Goal: Task Accomplishment & Management: Manage account settings

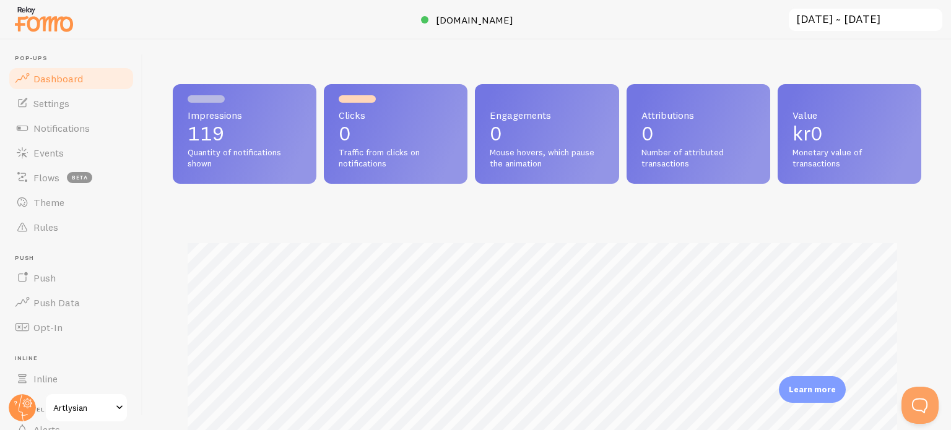
scroll to position [325, 738]
click at [51, 147] on span "Events" at bounding box center [48, 153] width 30 height 12
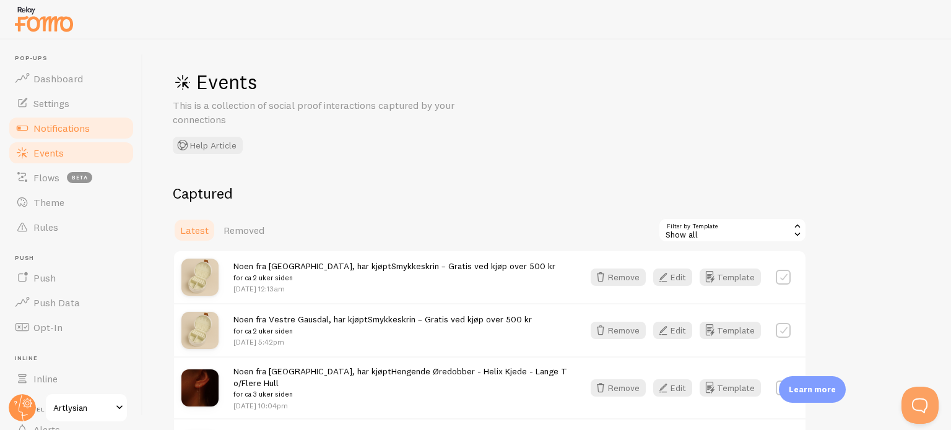
click at [74, 123] on span "Notifications" at bounding box center [61, 128] width 56 height 12
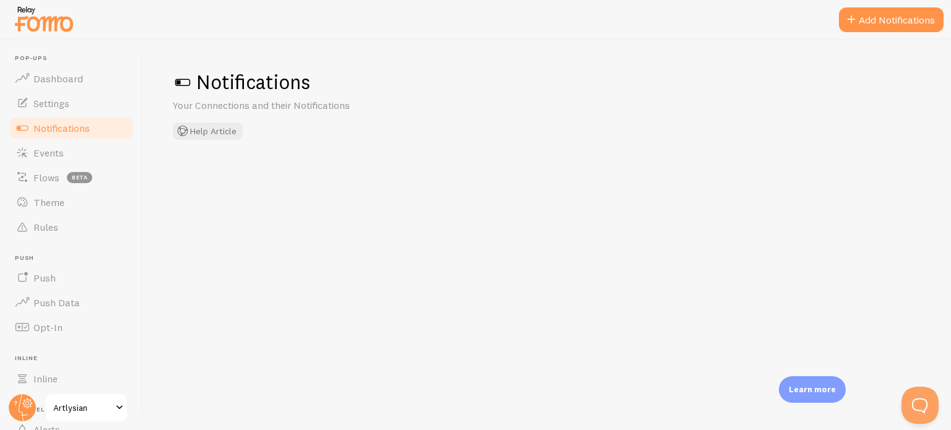
click at [74, 123] on span "Notifications" at bounding box center [61, 128] width 56 height 12
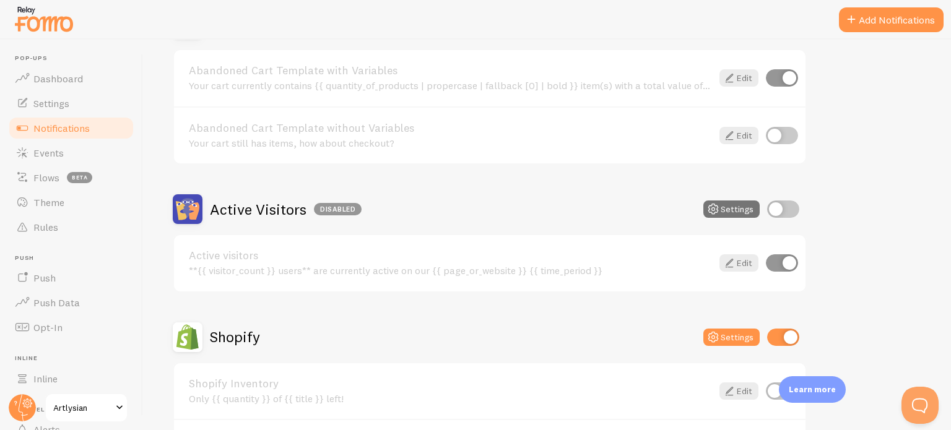
scroll to position [220, 0]
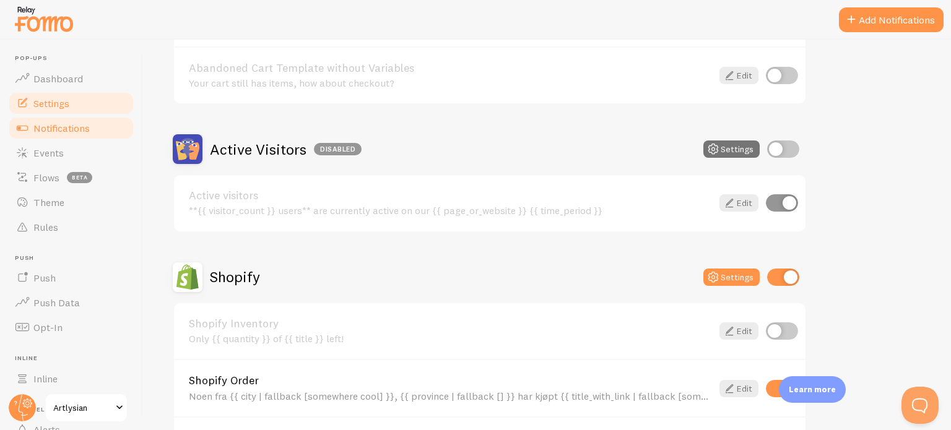
click at [76, 95] on link "Settings" at bounding box center [71, 103] width 128 height 25
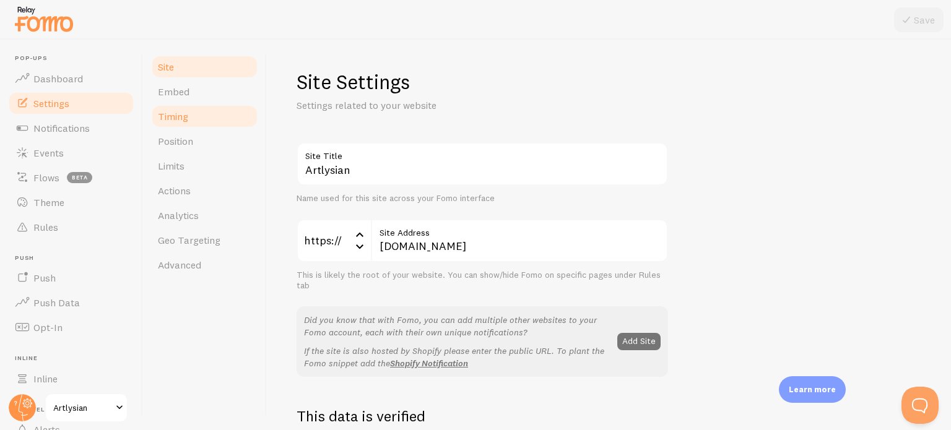
click at [186, 118] on span "Timing" at bounding box center [173, 116] width 30 height 12
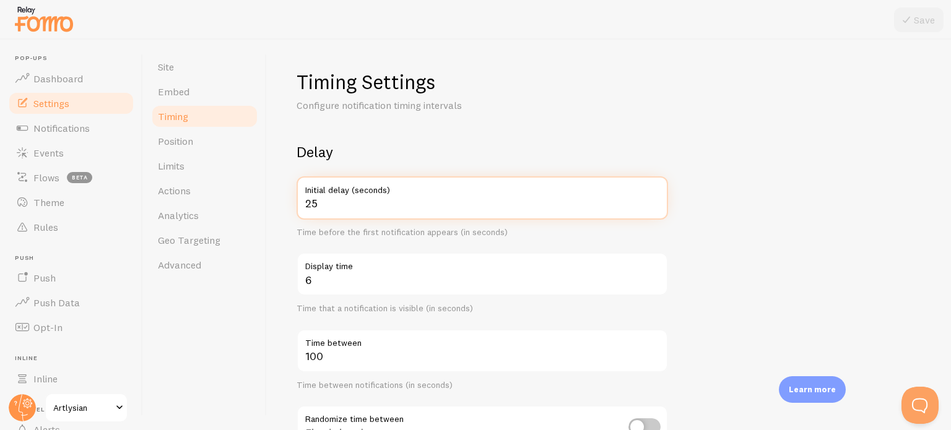
click at [331, 209] on input "25" at bounding box center [482, 197] width 371 height 43
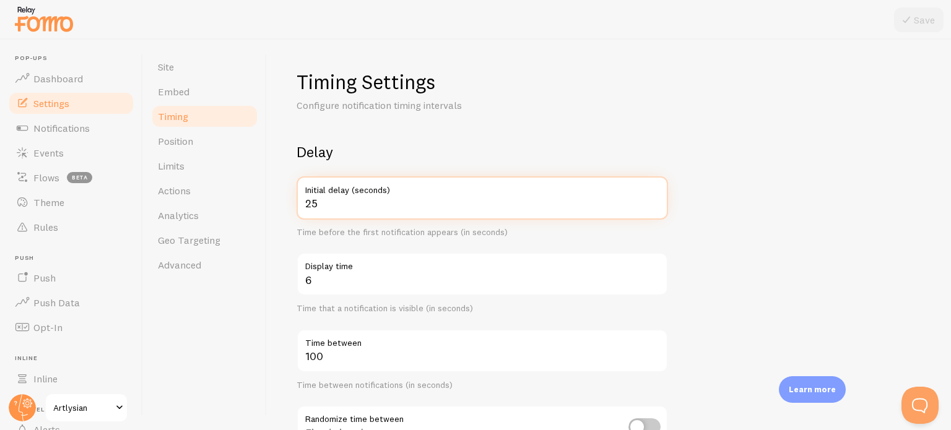
click at [331, 209] on input "25" at bounding box center [482, 197] width 371 height 43
type input "30"
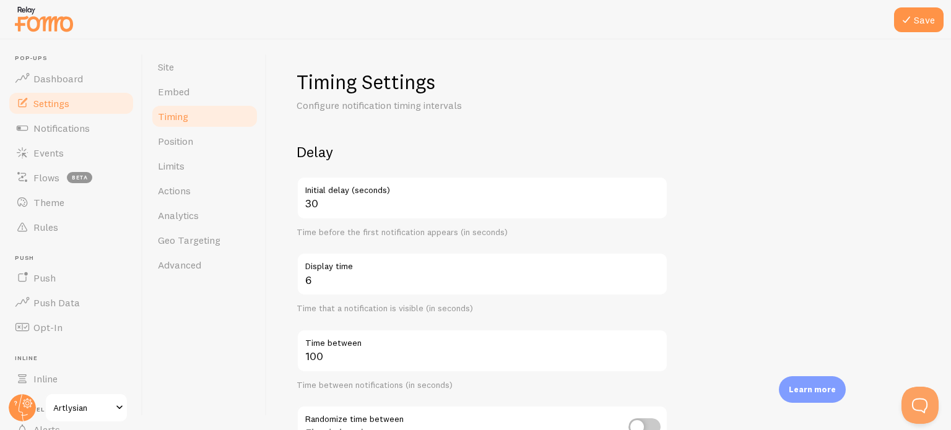
click at [281, 353] on div "Timing Settings Configure notification timing intervals Delay 30 Initial delay …" at bounding box center [609, 235] width 684 height 391
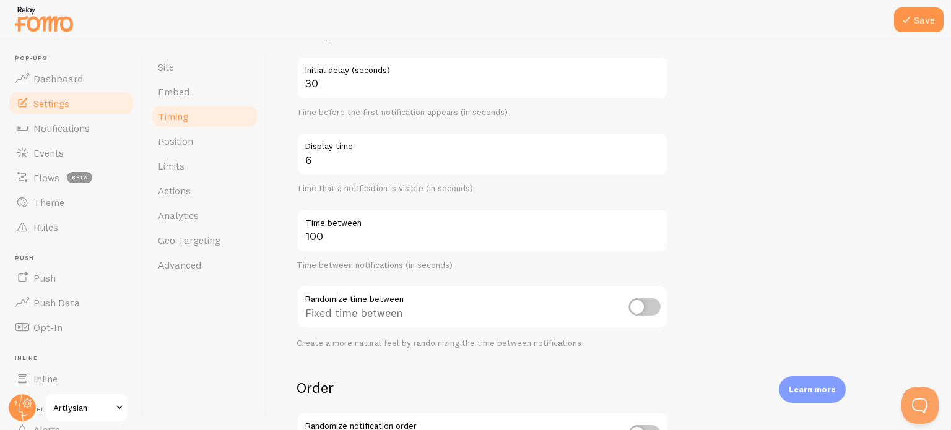
scroll to position [116, 0]
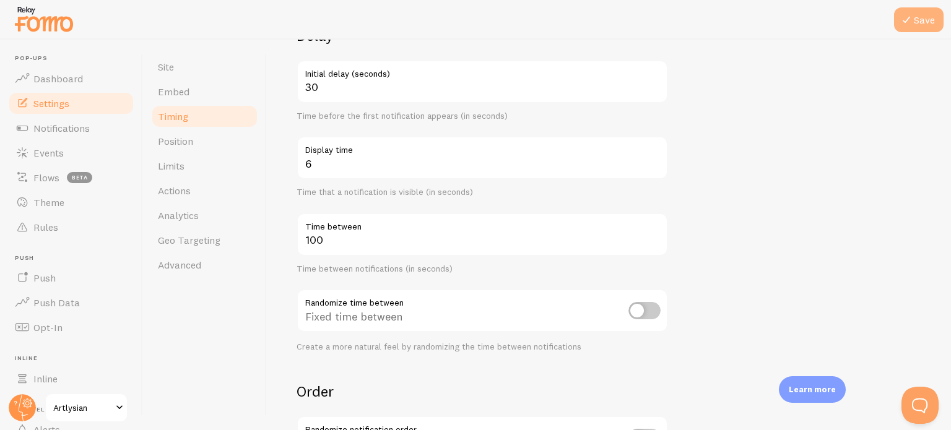
click at [908, 27] on icon at bounding box center [906, 19] width 15 height 15
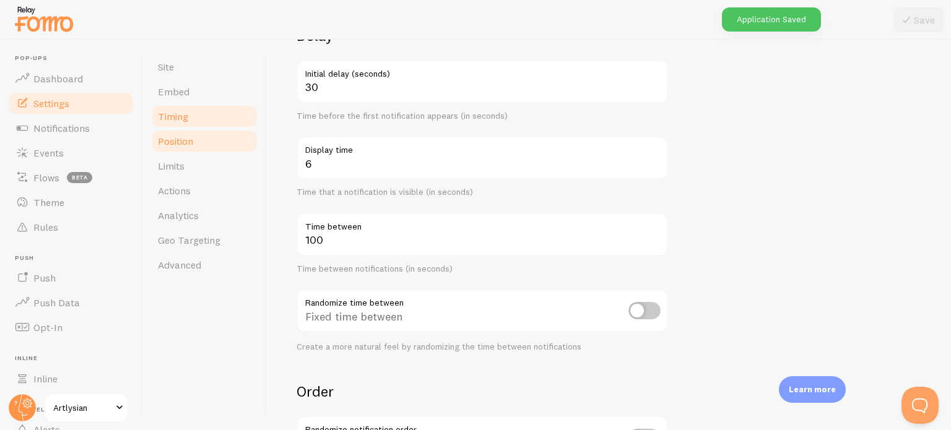
click at [179, 147] on link "Position" at bounding box center [204, 141] width 108 height 25
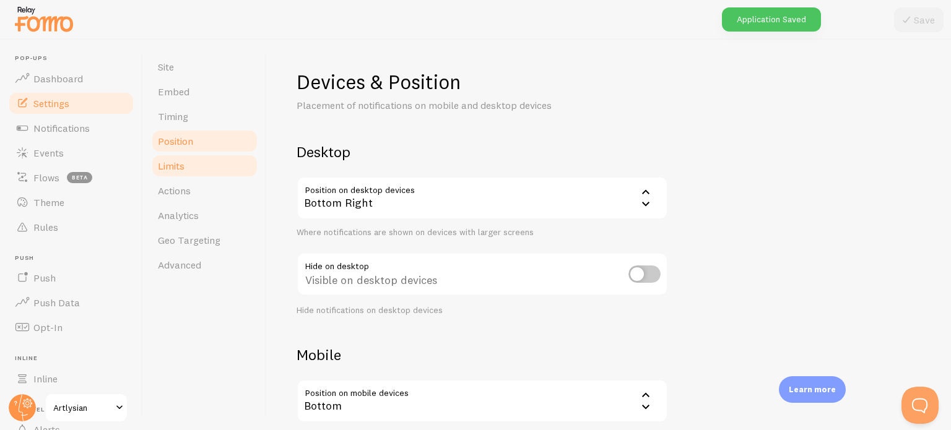
click at [183, 164] on span "Limits" at bounding box center [171, 166] width 27 height 12
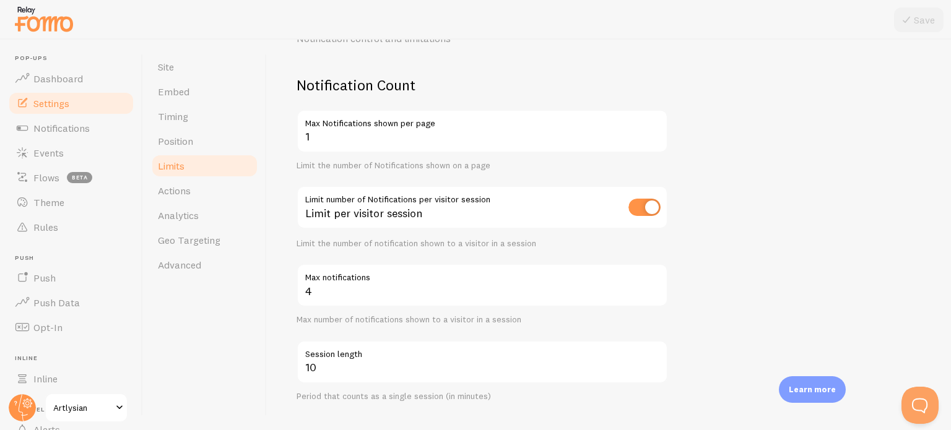
scroll to position [67, 0]
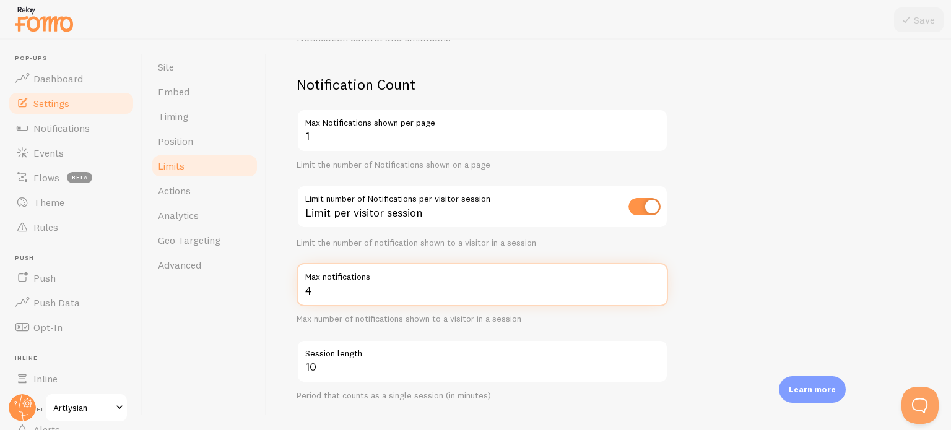
click at [321, 301] on input "4" at bounding box center [482, 284] width 371 height 43
type input "3"
click at [656, 292] on input "3" at bounding box center [482, 284] width 371 height 43
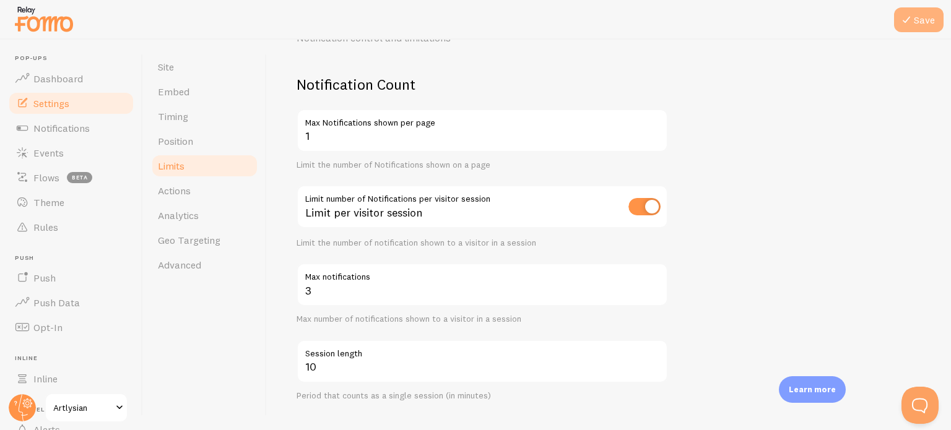
click at [922, 15] on button "Save" at bounding box center [919, 19] width 50 height 25
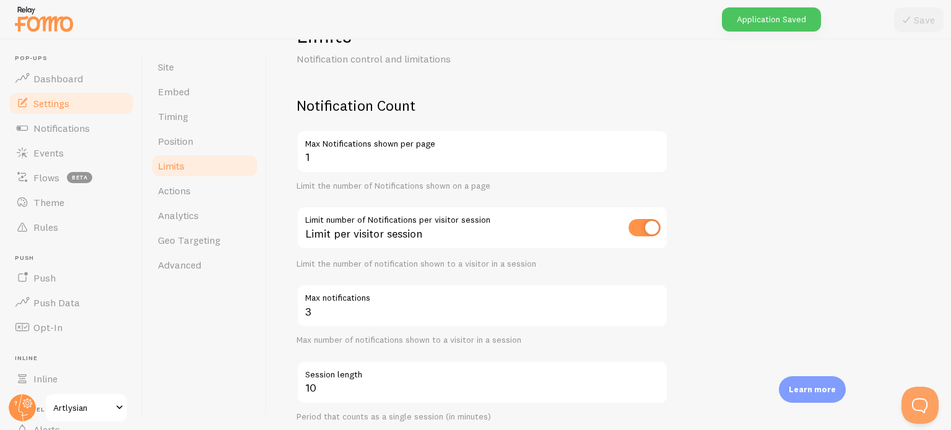
scroll to position [98, 0]
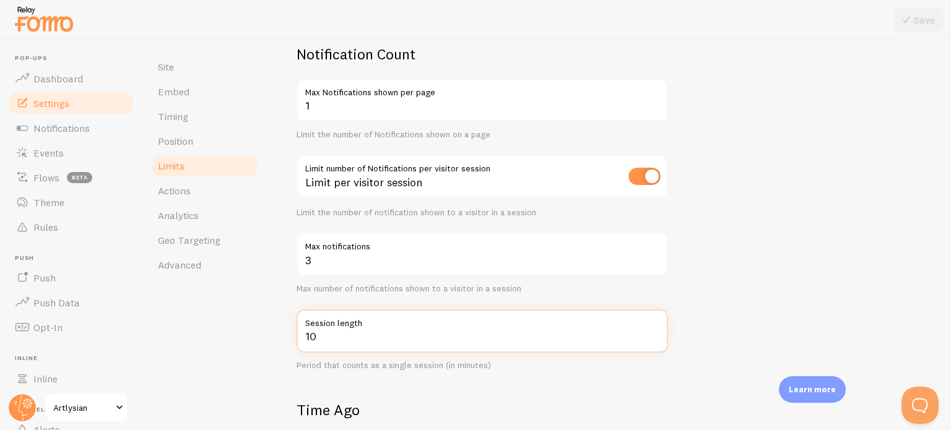
drag, startPoint x: 329, startPoint y: 333, endPoint x: 308, endPoint y: 335, distance: 20.6
click at [308, 335] on input "10" at bounding box center [482, 330] width 371 height 43
type input "15"
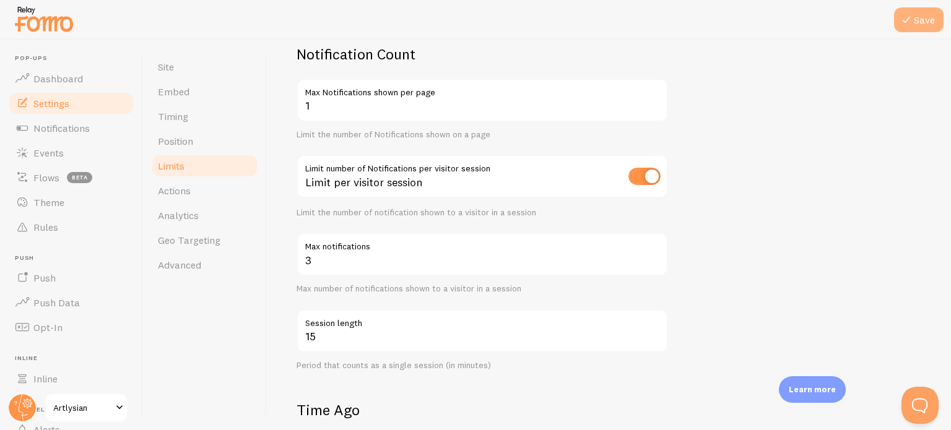
click at [916, 9] on button "Save" at bounding box center [919, 19] width 50 height 25
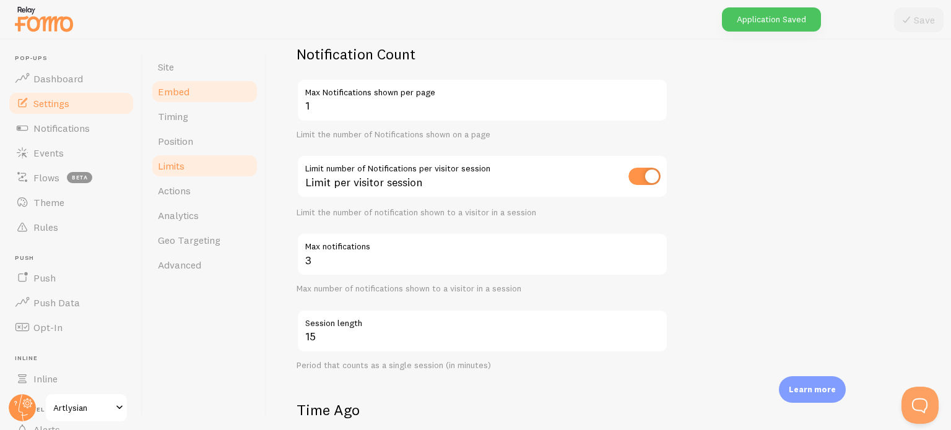
click at [184, 90] on span "Embed" at bounding box center [174, 91] width 32 height 12
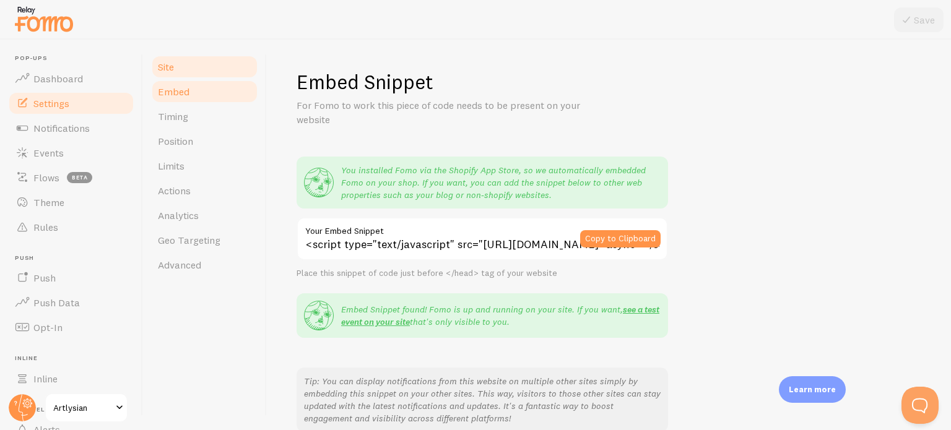
click at [186, 69] on link "Site" at bounding box center [204, 66] width 108 height 25
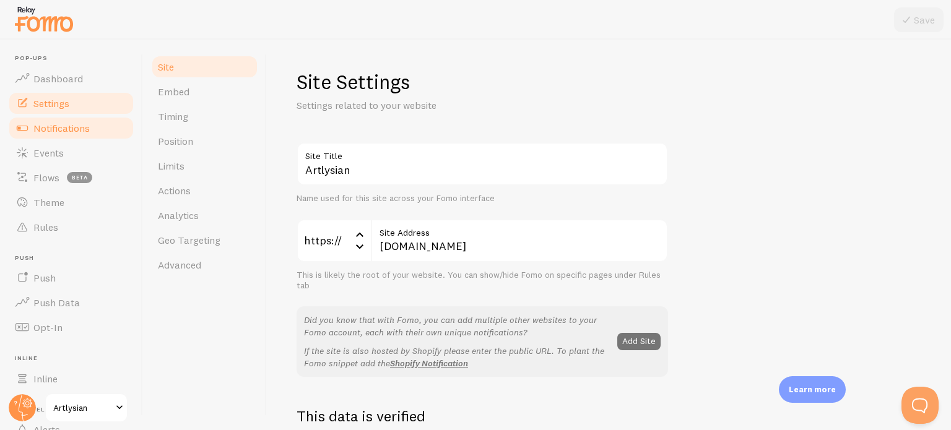
click at [57, 129] on span "Notifications" at bounding box center [61, 128] width 56 height 12
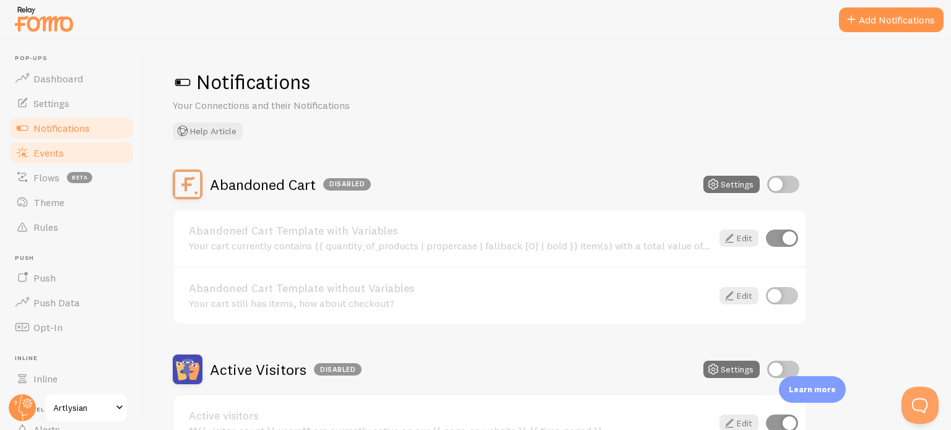
click at [61, 150] on span "Events" at bounding box center [48, 153] width 30 height 12
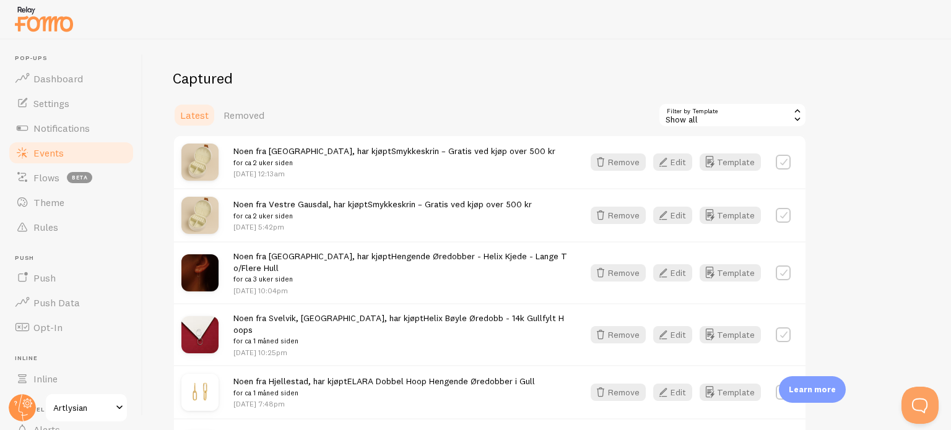
scroll to position [113, 0]
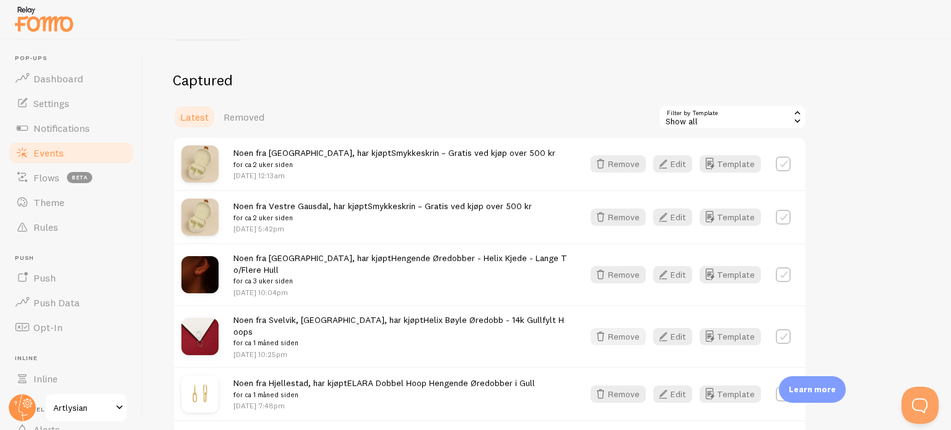
click at [623, 328] on button "Remove" at bounding box center [618, 336] width 55 height 17
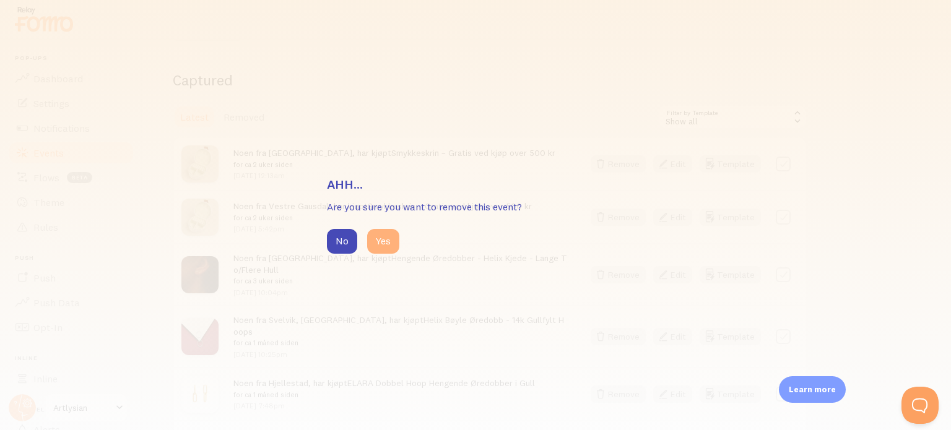
click at [385, 237] on button "Yes" at bounding box center [383, 241] width 32 height 25
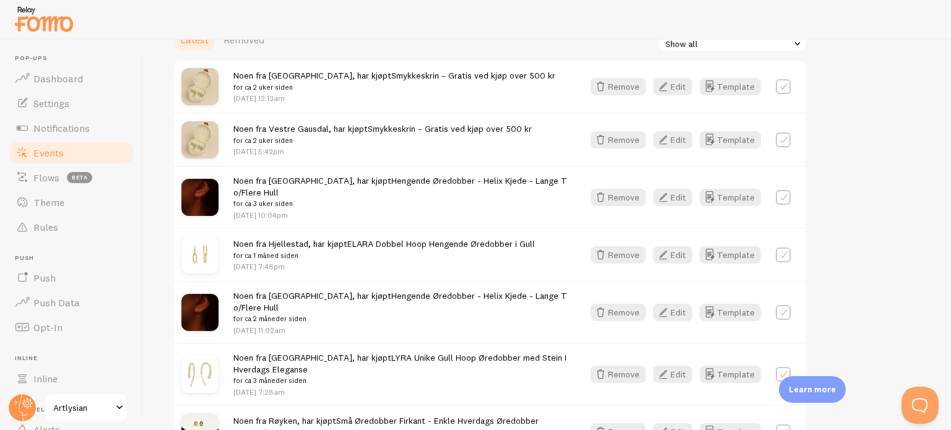
scroll to position [191, 0]
click at [607, 305] on icon "button" at bounding box center [600, 312] width 15 height 15
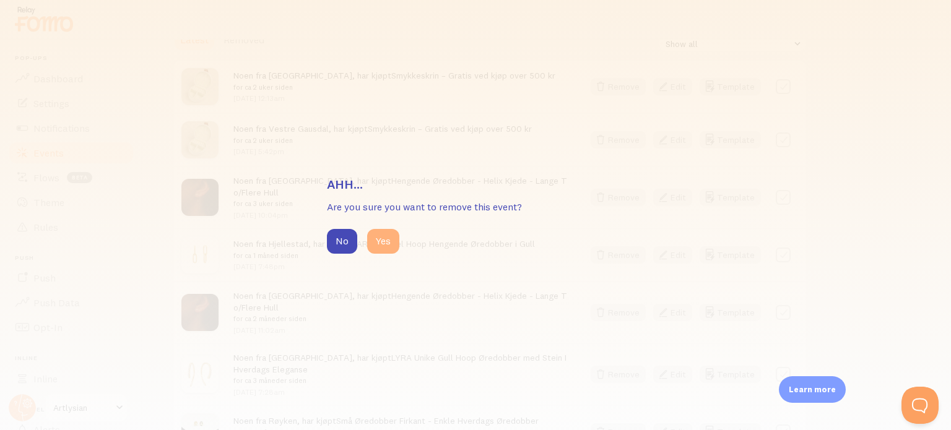
click at [387, 241] on button "Yes" at bounding box center [383, 241] width 32 height 25
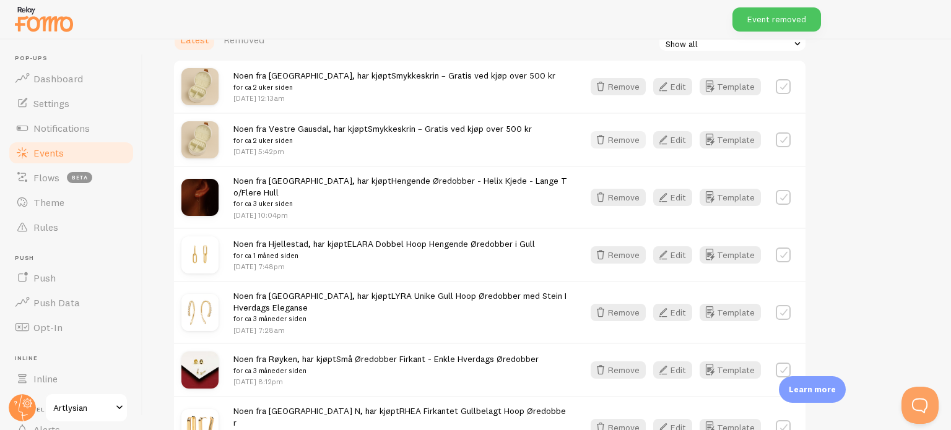
click at [612, 141] on button "Remove" at bounding box center [618, 139] width 55 height 17
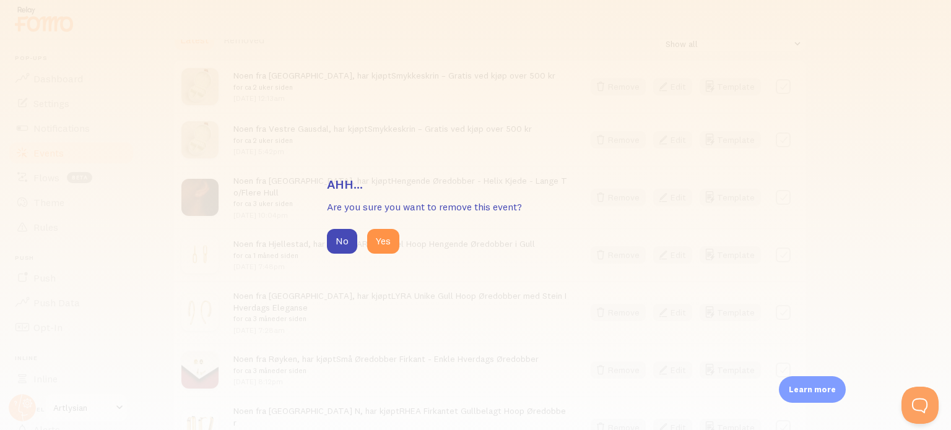
click at [465, 89] on div "Ahh... Are you sure you want to remove this event? No Yes" at bounding box center [475, 215] width 951 height 430
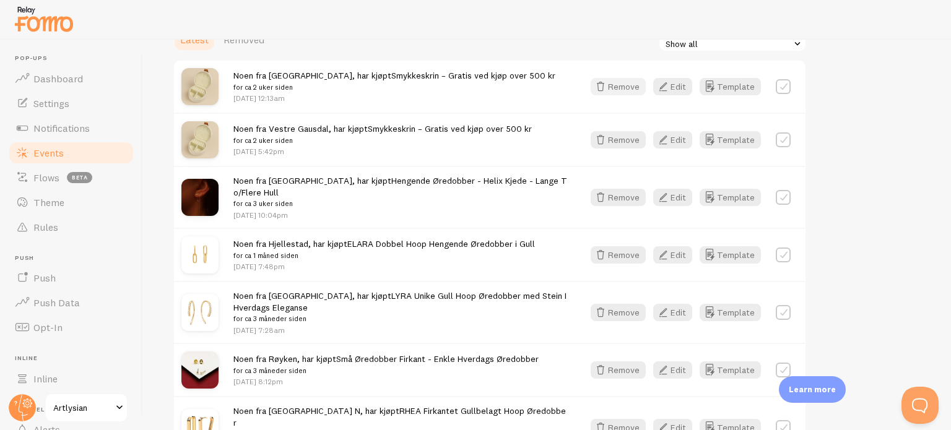
click at [608, 85] on icon "button" at bounding box center [600, 86] width 15 height 15
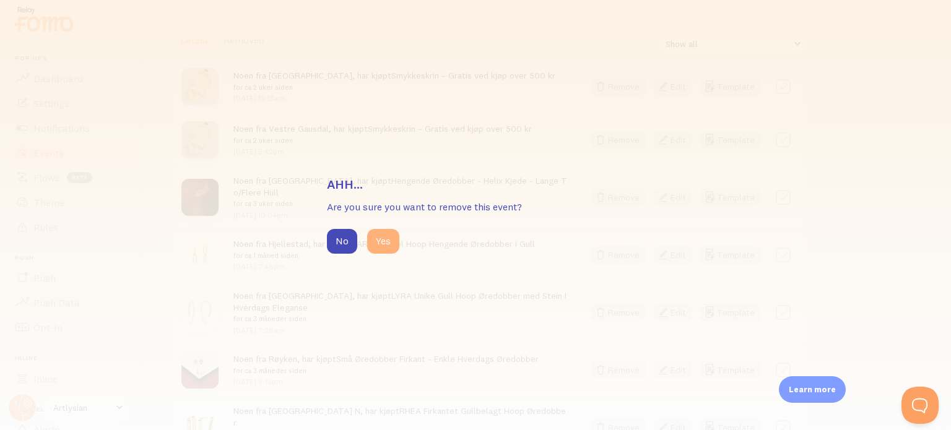
click at [384, 235] on button "Yes" at bounding box center [383, 241] width 32 height 25
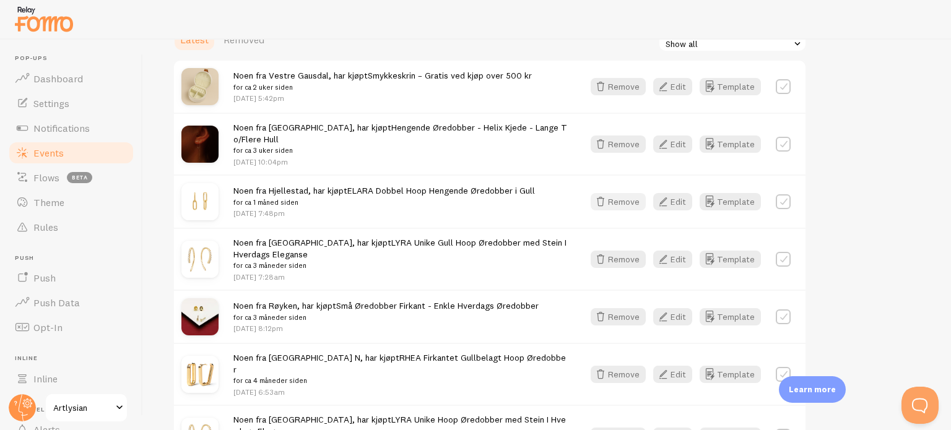
click at [604, 194] on icon "button" at bounding box center [600, 201] width 15 height 15
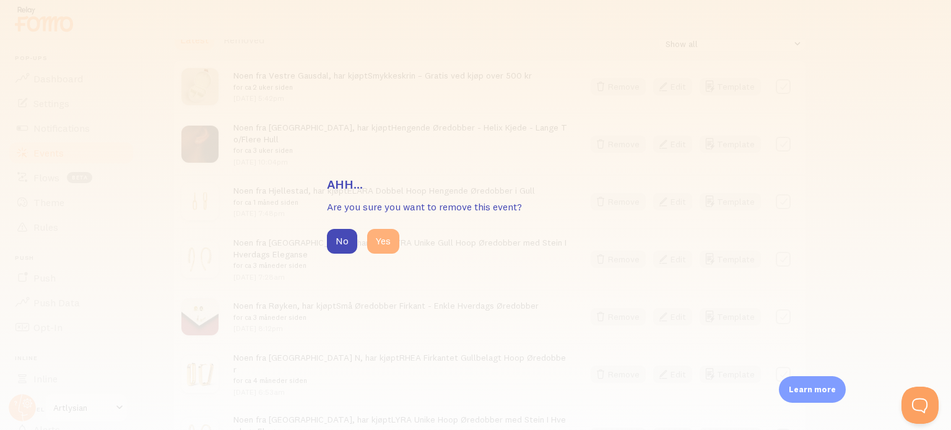
click at [388, 238] on button "Yes" at bounding box center [383, 241] width 32 height 25
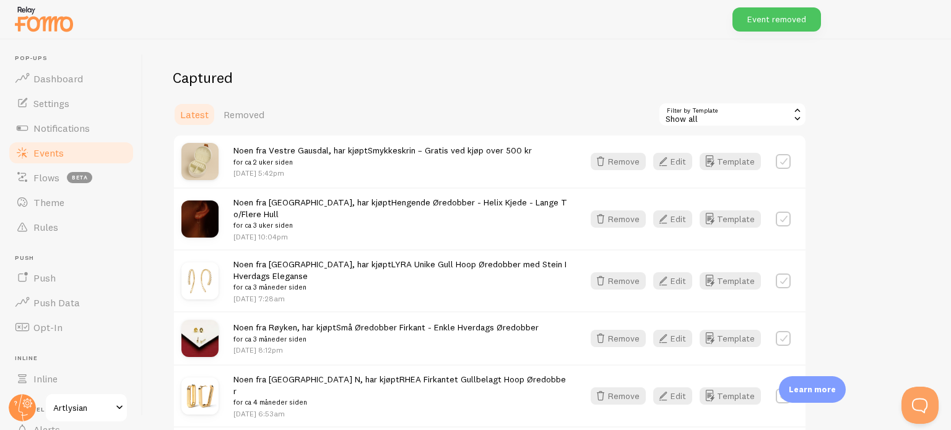
scroll to position [116, 0]
